Goal: Information Seeking & Learning: Learn about a topic

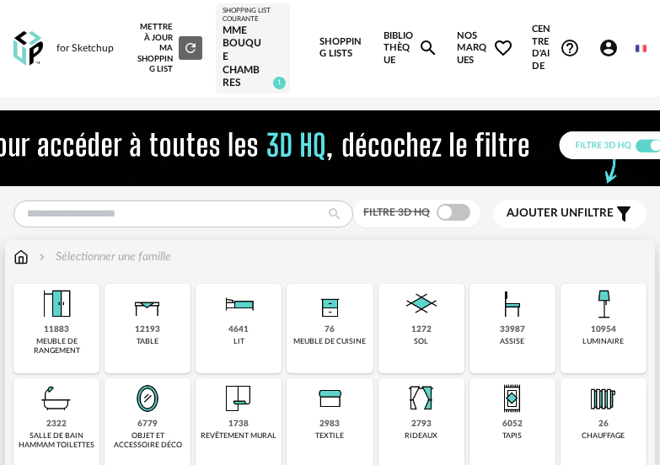
click at [591, 324] on div "10954" at bounding box center [603, 329] width 25 height 11
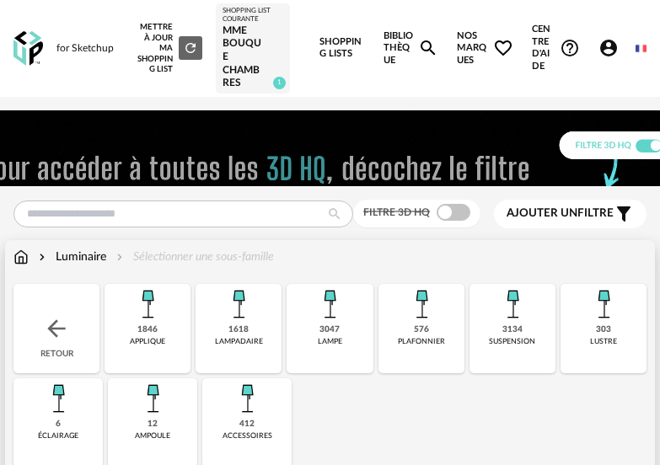
click at [492, 338] on div "suspension" at bounding box center [512, 341] width 46 height 9
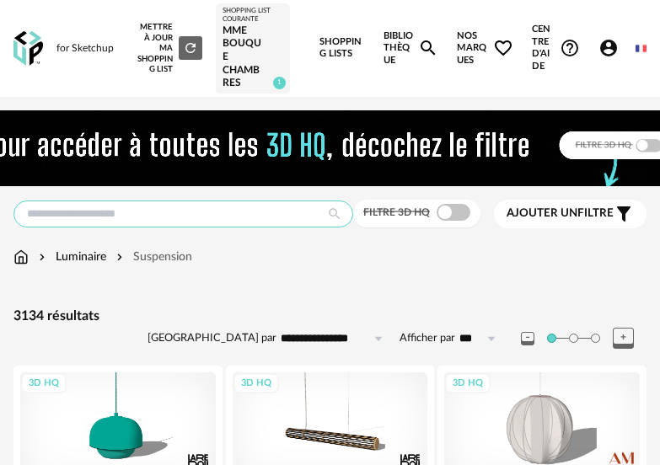
click at [174, 217] on input "text" at bounding box center [183, 214] width 340 height 27
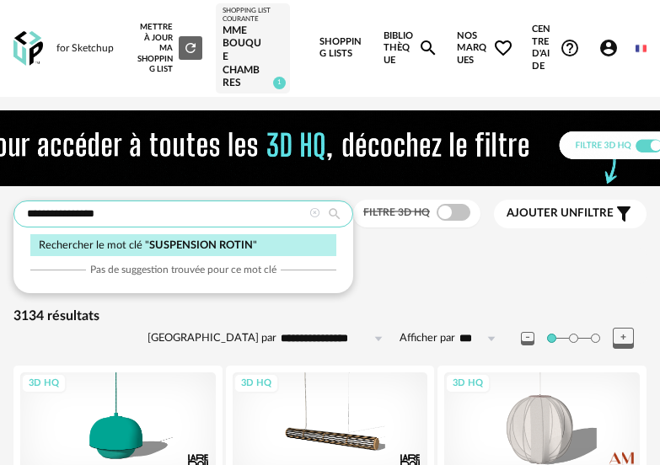
type input "**********"
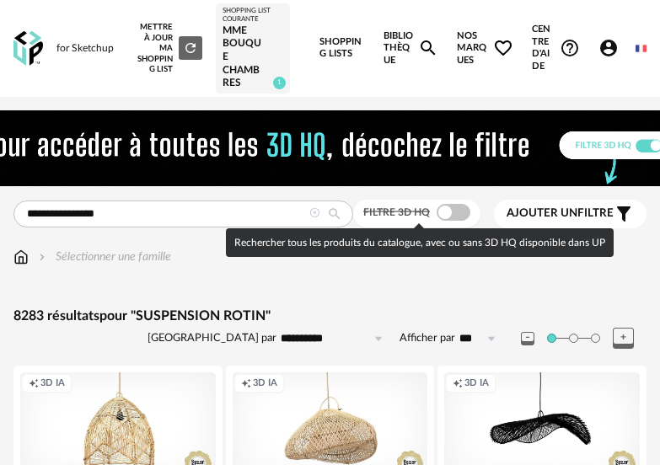
click at [448, 206] on span at bounding box center [453, 212] width 34 height 17
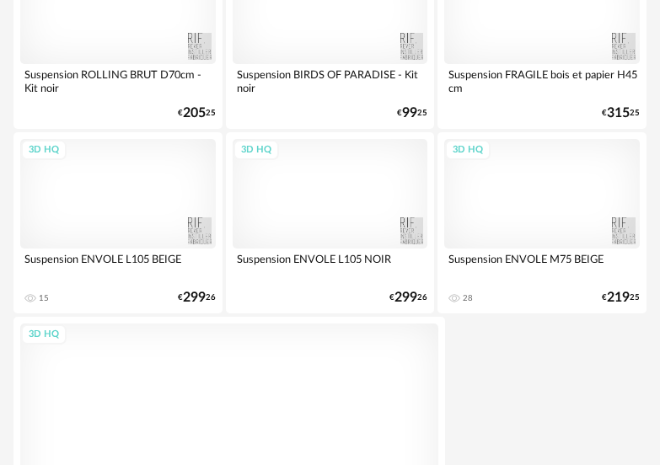
scroll to position [6151, 0]
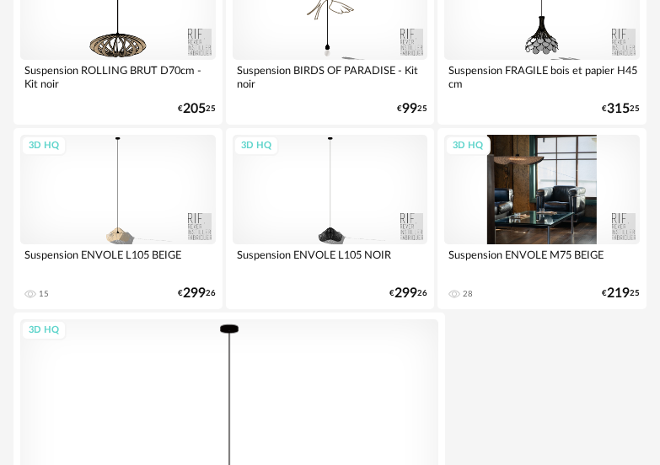
click at [543, 222] on div "3D HQ" at bounding box center [541, 190] width 195 height 110
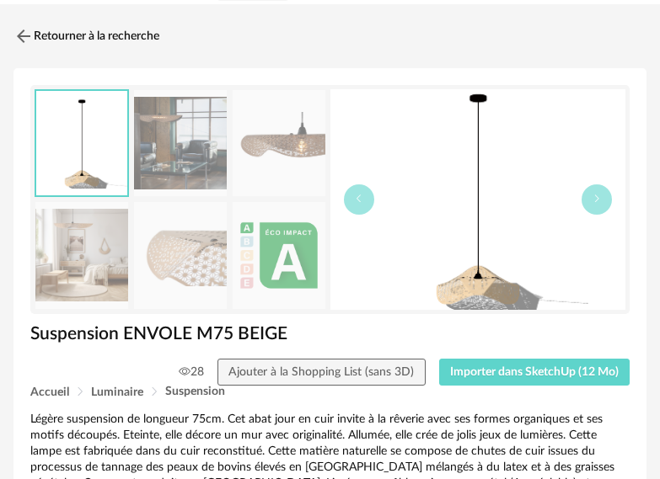
scroll to position [169, 0]
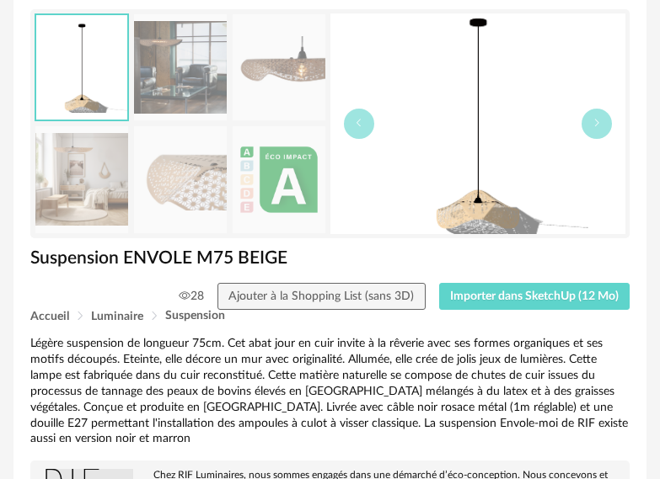
click at [276, 64] on img at bounding box center [279, 67] width 93 height 107
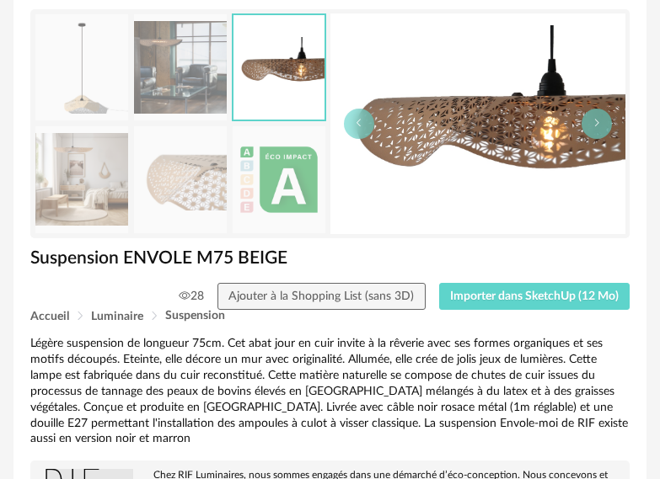
click at [206, 68] on img at bounding box center [180, 67] width 93 height 107
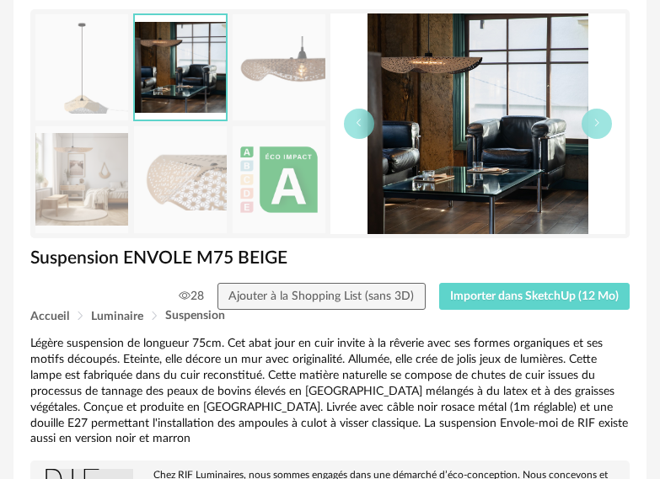
click at [60, 188] on img at bounding box center [81, 179] width 93 height 107
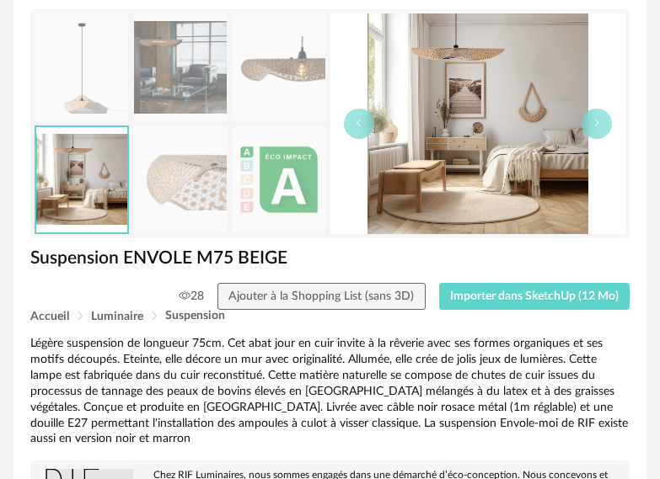
click at [169, 193] on img at bounding box center [180, 179] width 93 height 107
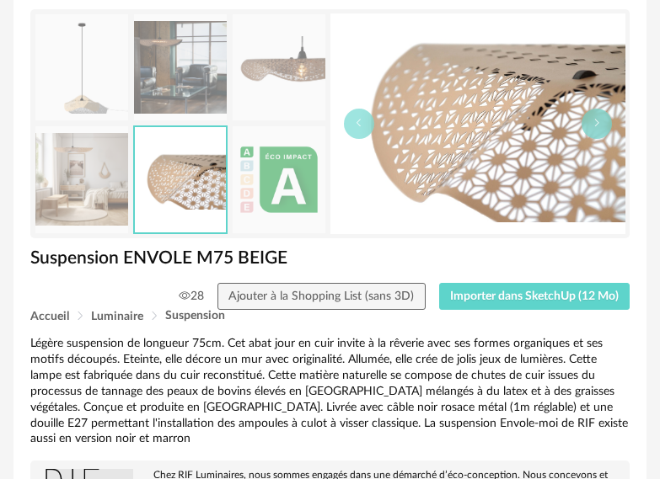
click at [284, 69] on img at bounding box center [279, 67] width 93 height 107
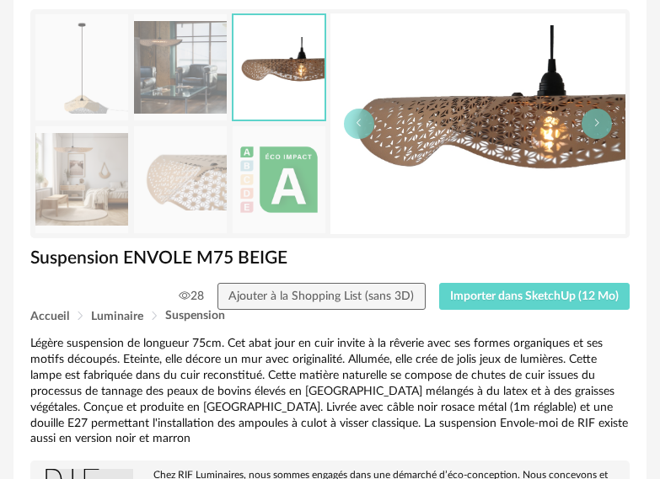
click at [71, 86] on img at bounding box center [81, 67] width 93 height 107
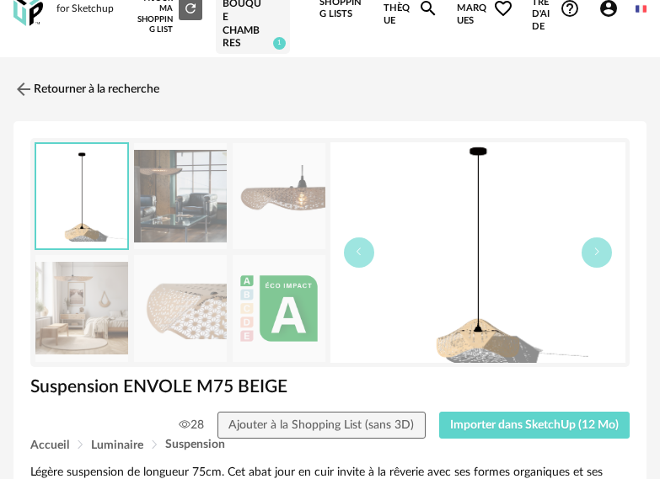
scroll to position [0, 0]
